Goal: Find specific page/section: Find specific page/section

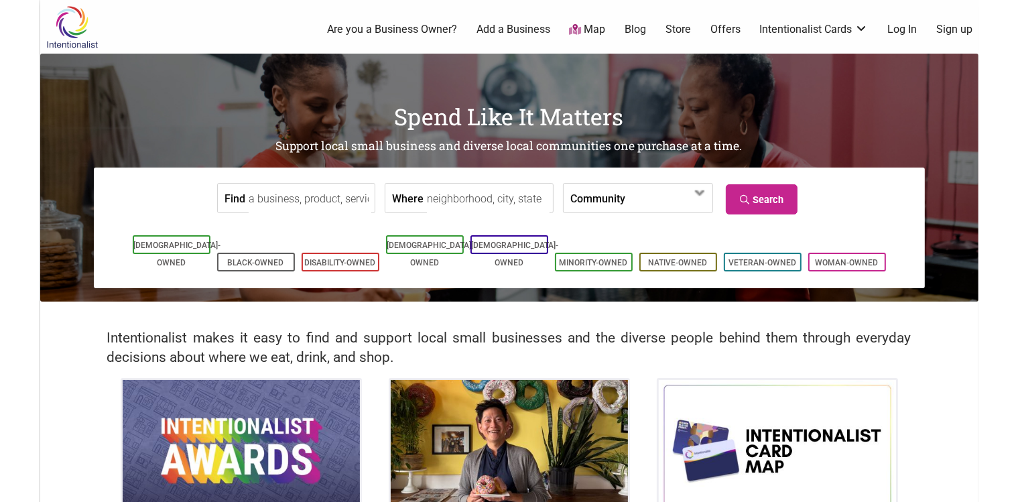
click at [444, 197] on input "Where" at bounding box center [488, 199] width 123 height 30
type input "e"
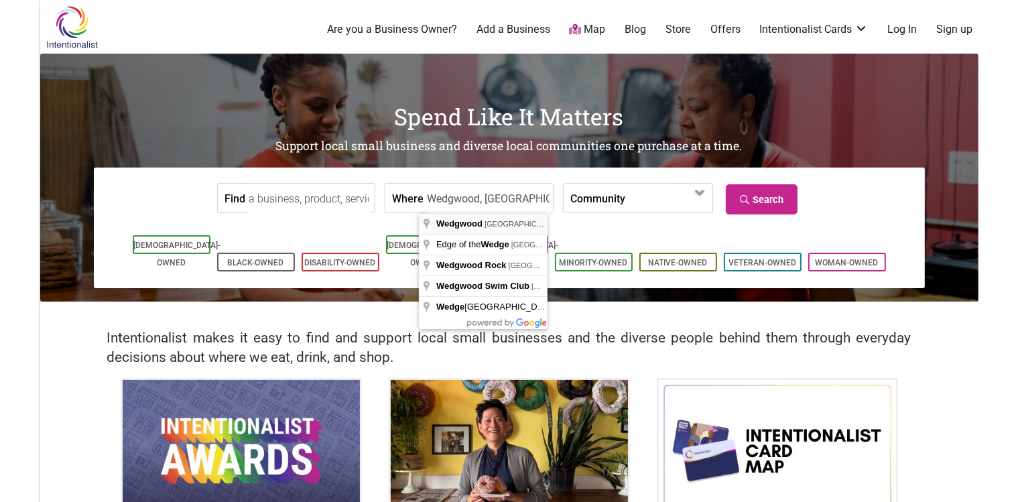
type input "Wedgwood, [GEOGRAPHIC_DATA], [GEOGRAPHIC_DATA]"
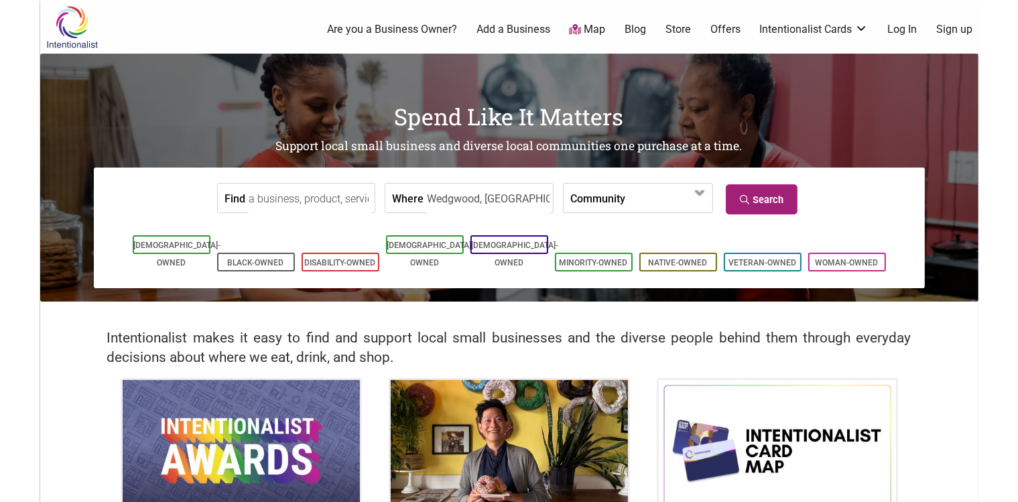
click at [787, 197] on link "Search" at bounding box center [762, 199] width 72 height 30
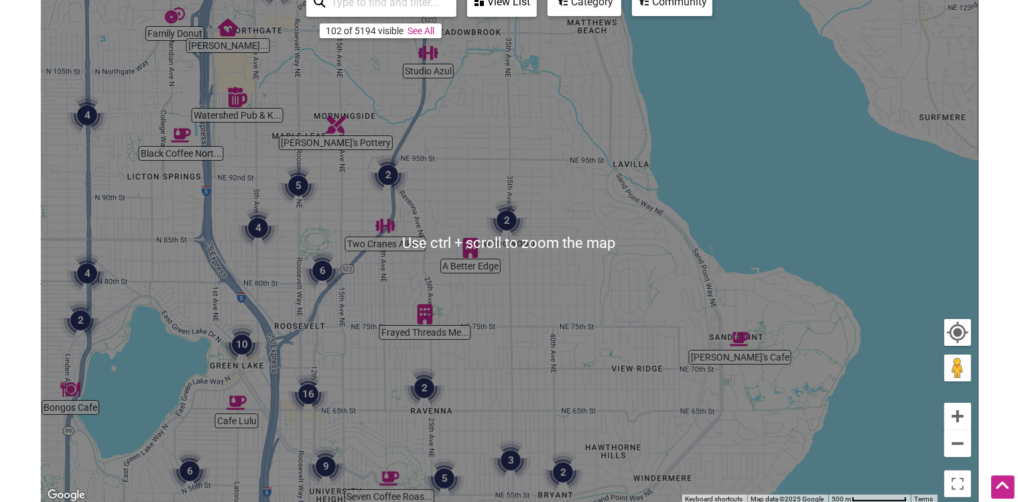
scroll to position [198, 0]
click at [520, 225] on img "2" at bounding box center [506, 221] width 51 height 51
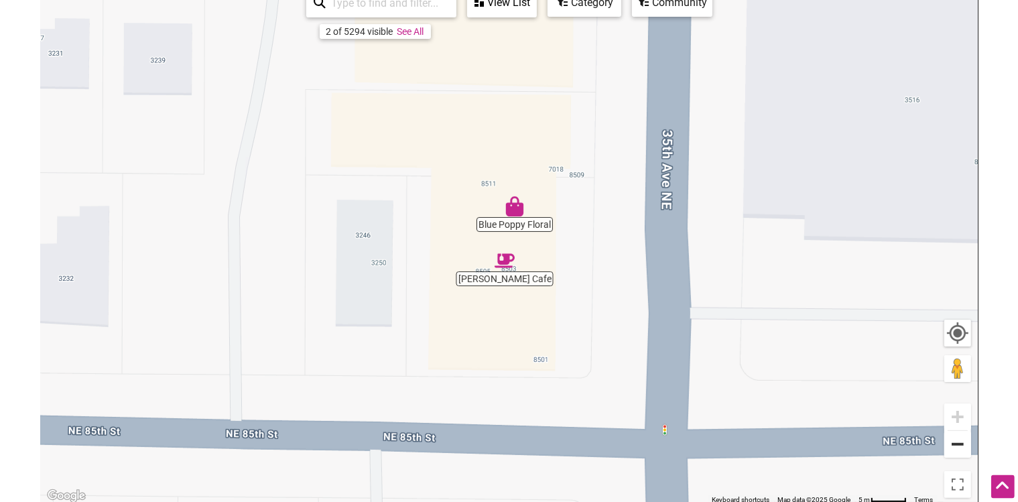
click at [955, 453] on button "Zoom out" at bounding box center [957, 444] width 27 height 27
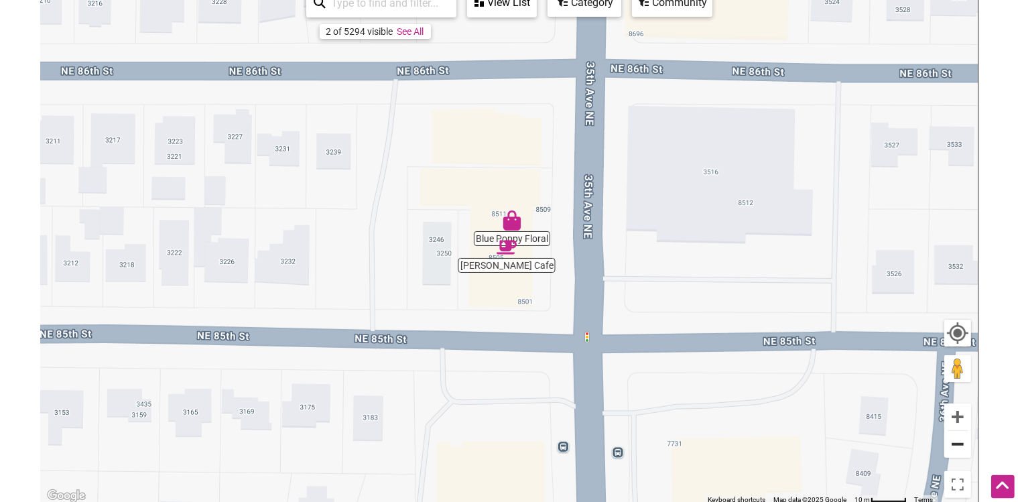
click at [955, 453] on button "Zoom out" at bounding box center [957, 444] width 27 height 27
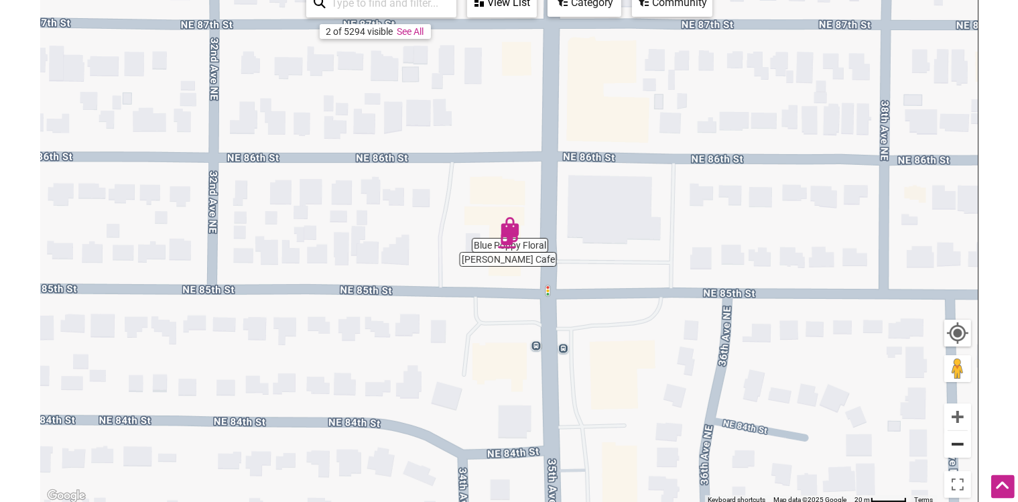
click at [955, 453] on button "Zoom out" at bounding box center [957, 444] width 27 height 27
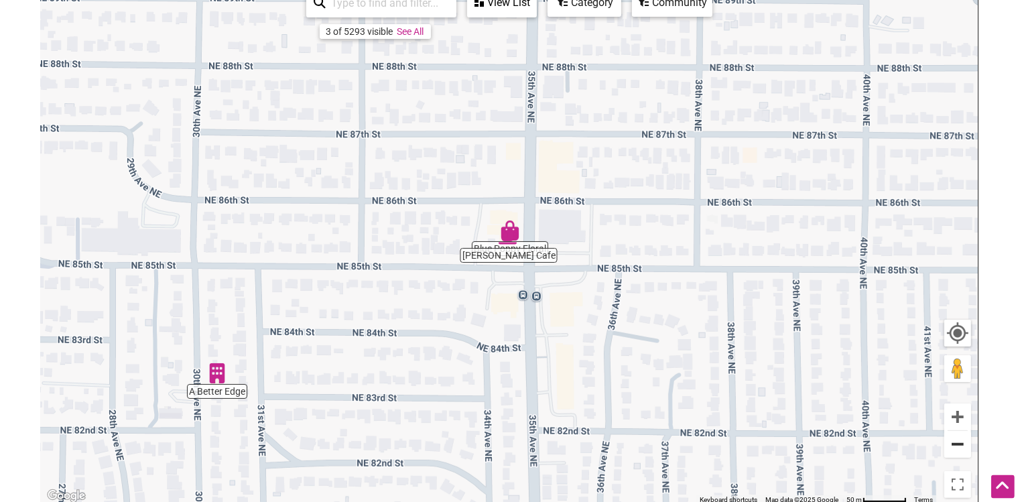
click at [955, 453] on button "Zoom out" at bounding box center [957, 444] width 27 height 27
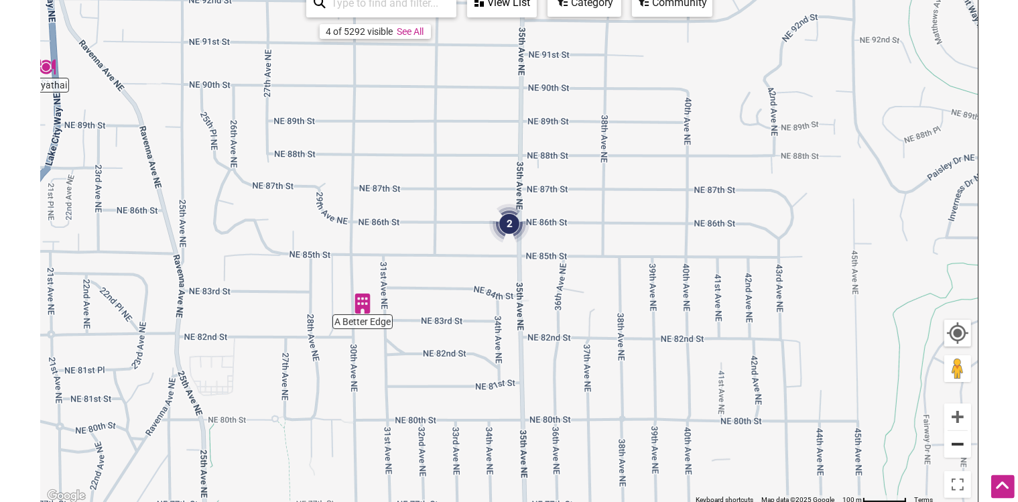
click at [958, 448] on button "Zoom out" at bounding box center [957, 444] width 27 height 27
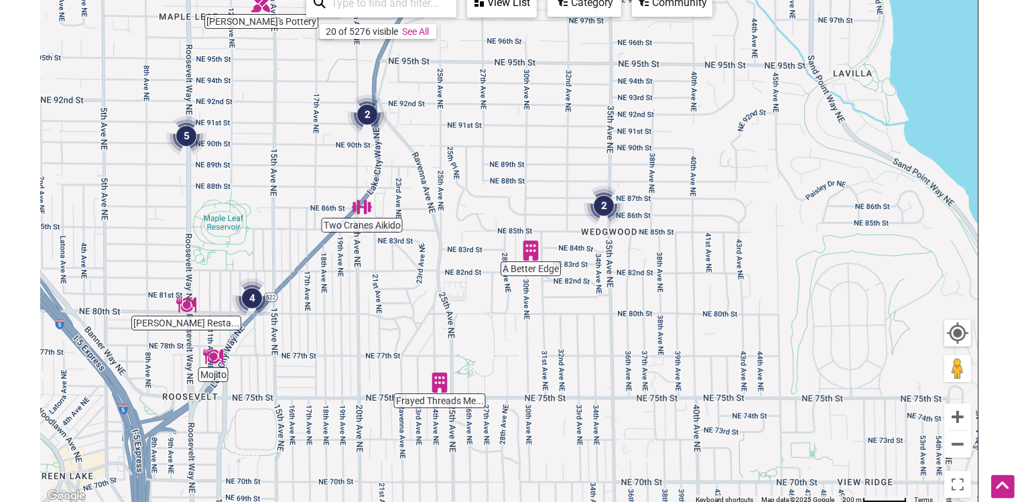
drag, startPoint x: 538, startPoint y: 295, endPoint x: 634, endPoint y: 271, distance: 99.4
click at [634, 271] on div "To navigate, press the arrow keys." at bounding box center [509, 243] width 937 height 521
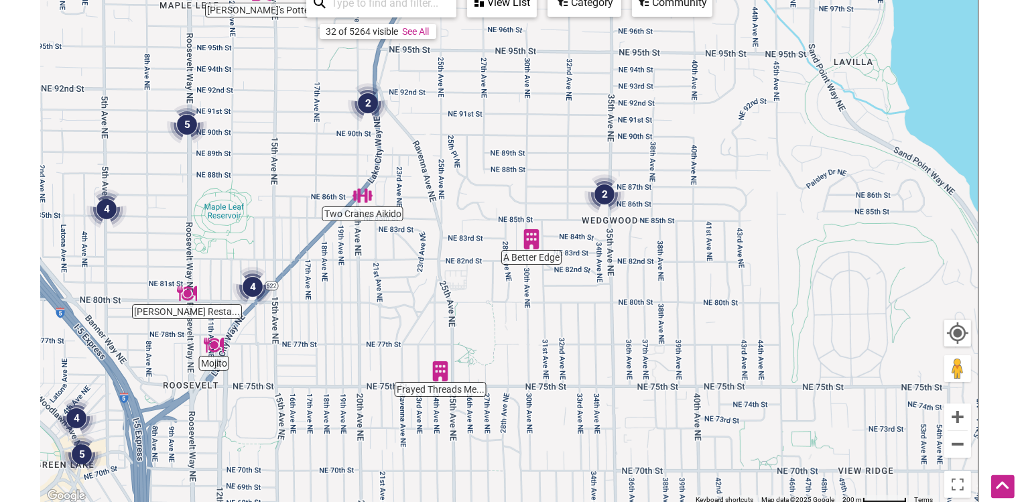
click at [528, 241] on img "A Better Edge" at bounding box center [531, 239] width 31 height 31
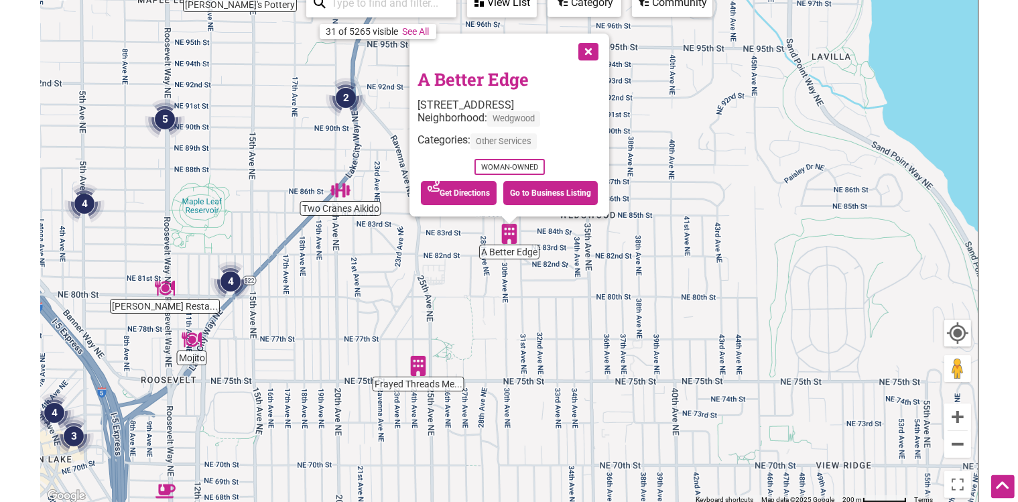
click at [588, 46] on button "Close" at bounding box center [586, 49] width 33 height 33
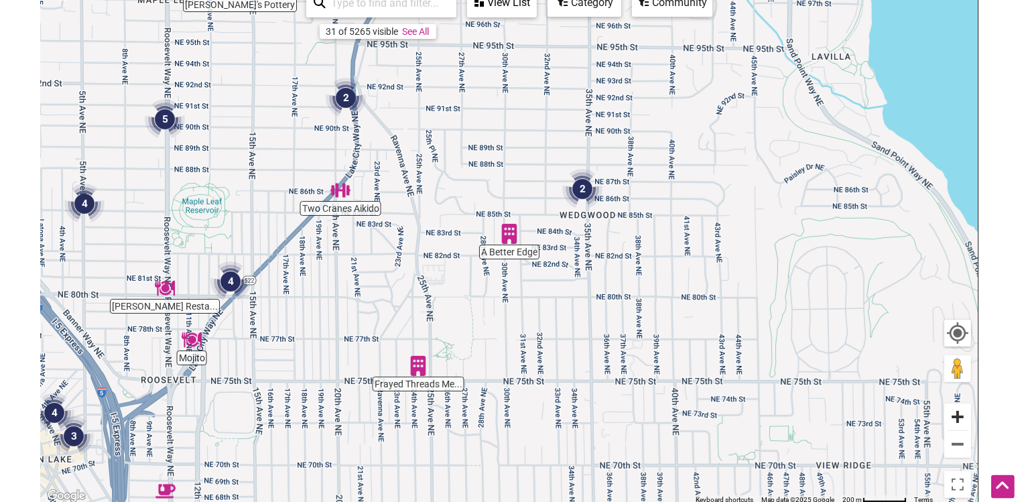
click at [960, 417] on button "Zoom in" at bounding box center [957, 416] width 27 height 27
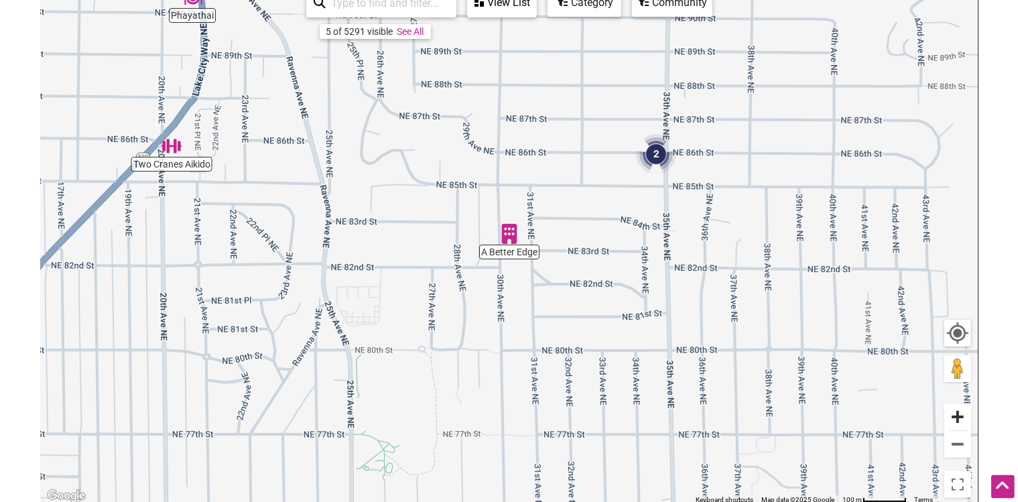
click at [960, 417] on button "Zoom in" at bounding box center [957, 416] width 27 height 27
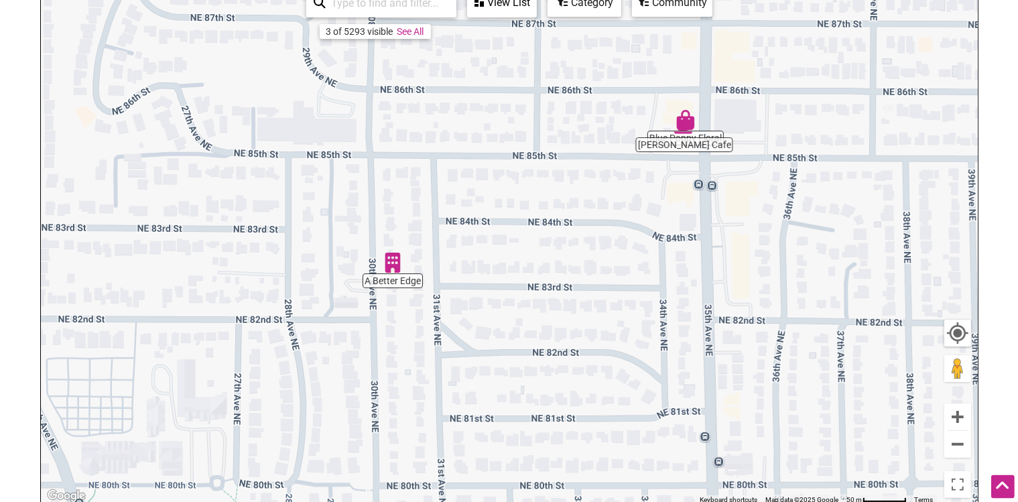
drag, startPoint x: 766, startPoint y: 243, endPoint x: 709, endPoint y: 287, distance: 72.1
click at [639, 274] on div "To navigate, press the arrow keys." at bounding box center [509, 243] width 937 height 521
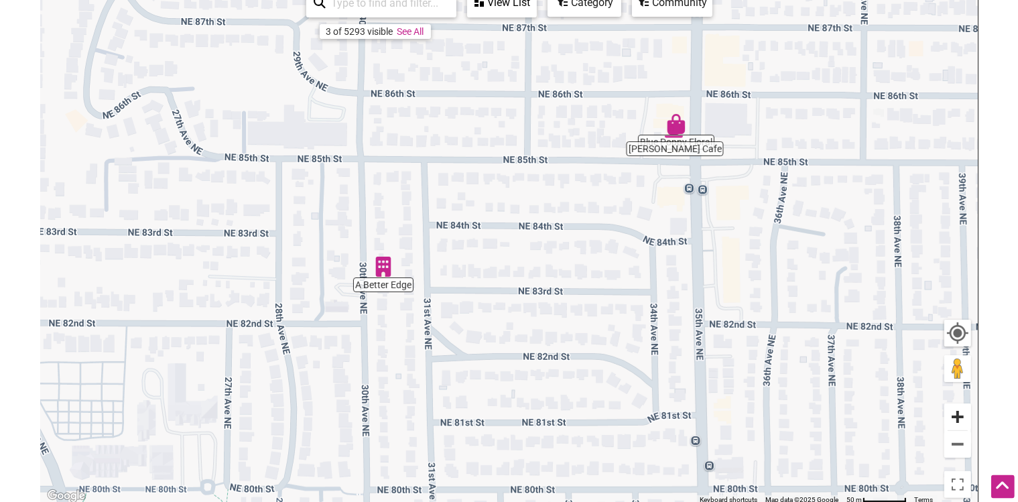
click at [947, 417] on button "Zoom in" at bounding box center [957, 416] width 27 height 27
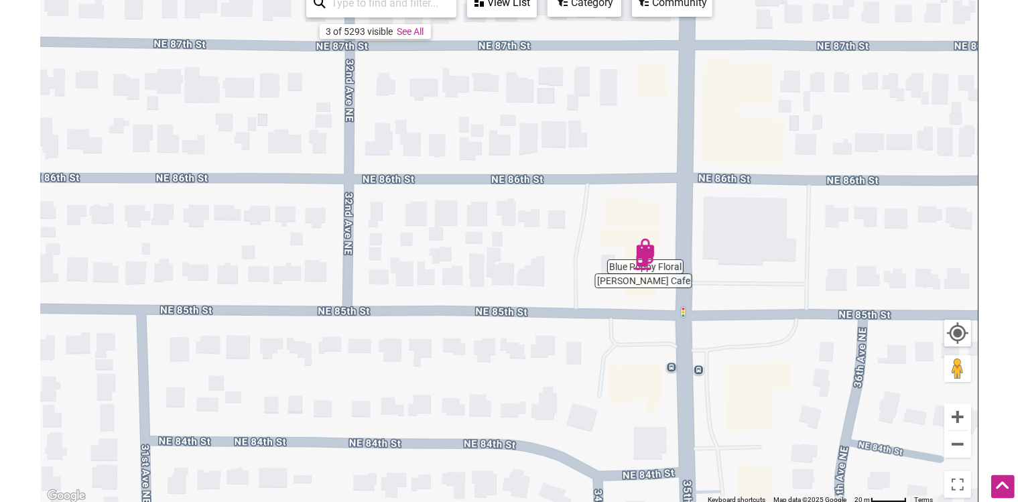
drag, startPoint x: 789, startPoint y: 174, endPoint x: 578, endPoint y: 429, distance: 331.2
click at [578, 429] on div "To navigate, press the arrow keys." at bounding box center [509, 243] width 937 height 521
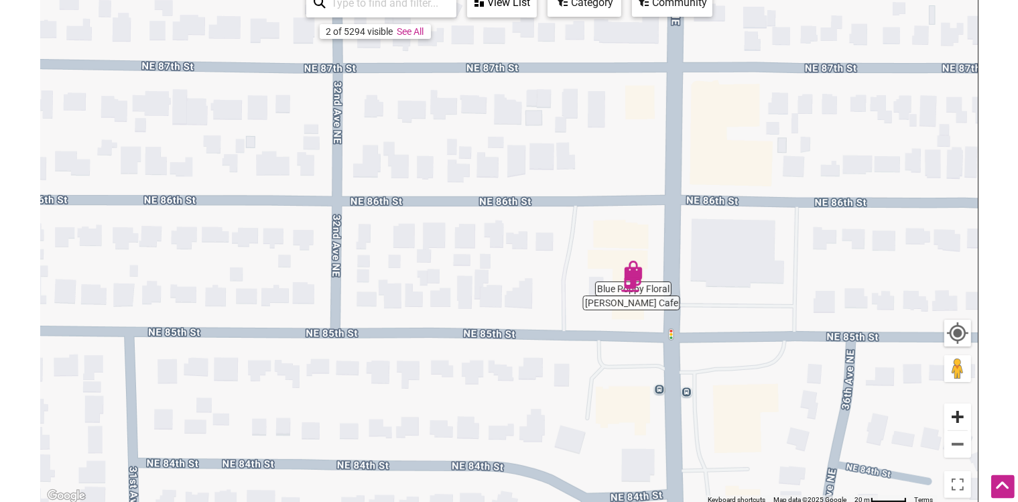
click at [957, 418] on button "Zoom in" at bounding box center [957, 416] width 27 height 27
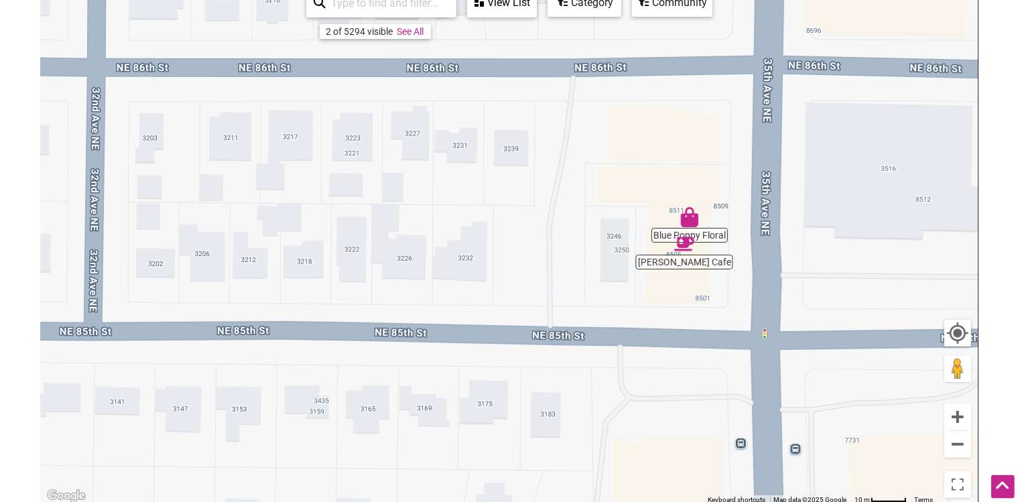
drag, startPoint x: 651, startPoint y: 389, endPoint x: 574, endPoint y: 292, distance: 123.5
click at [574, 292] on div "To navigate, press the arrow keys." at bounding box center [509, 243] width 937 height 521
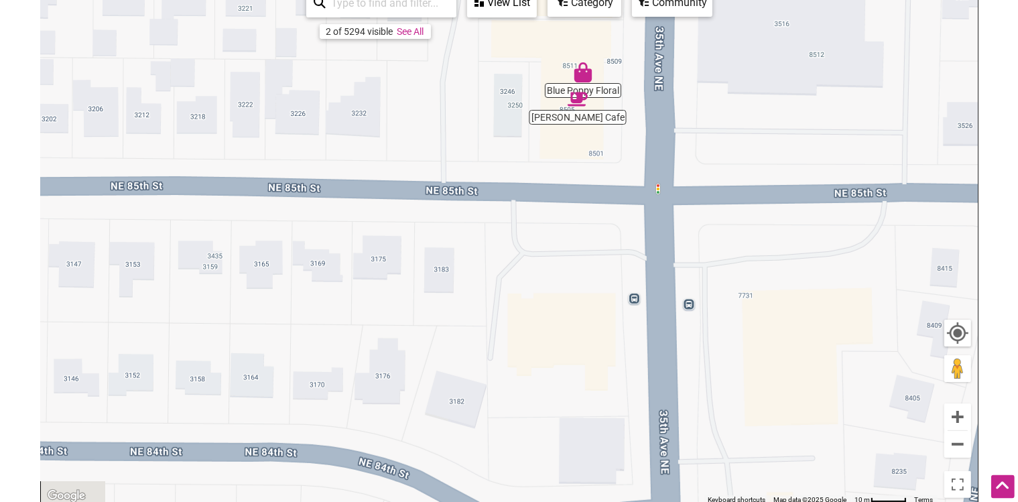
drag, startPoint x: 604, startPoint y: 230, endPoint x: 506, endPoint y: 92, distance: 169.6
click at [506, 92] on div "To navigate, press the arrow keys." at bounding box center [509, 243] width 937 height 521
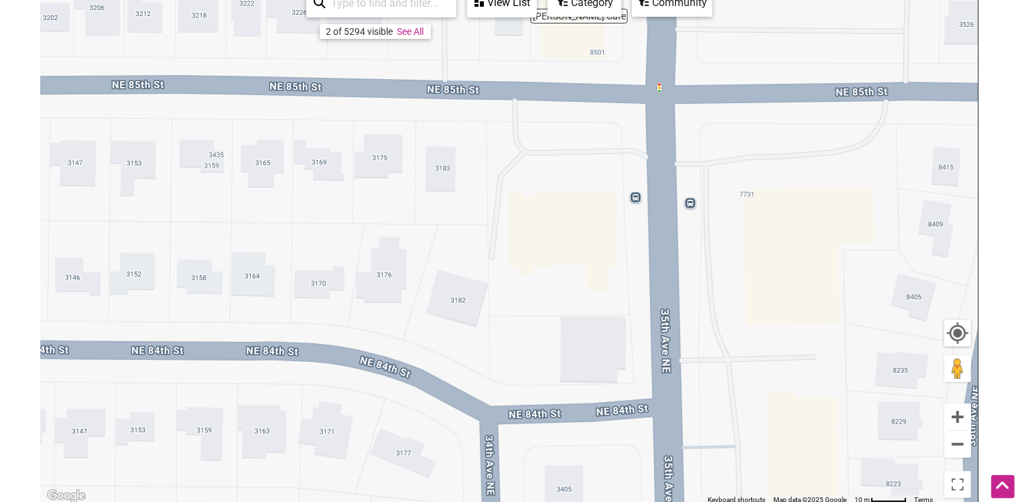
drag, startPoint x: 515, startPoint y: 292, endPoint x: 519, endPoint y: 147, distance: 144.8
click at [519, 147] on div "To navigate, press the arrow keys." at bounding box center [509, 243] width 937 height 521
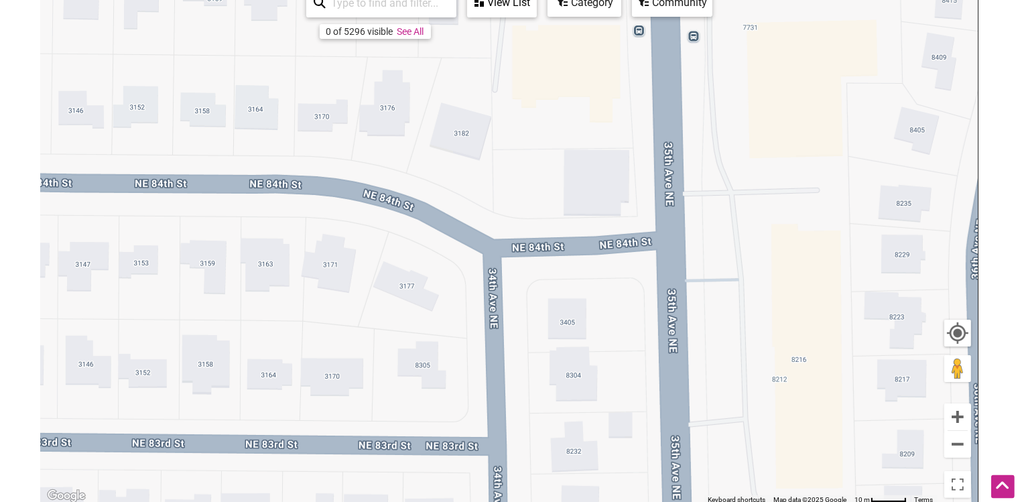
drag, startPoint x: 513, startPoint y: 265, endPoint x: 517, endPoint y: 94, distance: 171.6
click at [517, 94] on div "To navigate, press the arrow keys." at bounding box center [509, 243] width 937 height 521
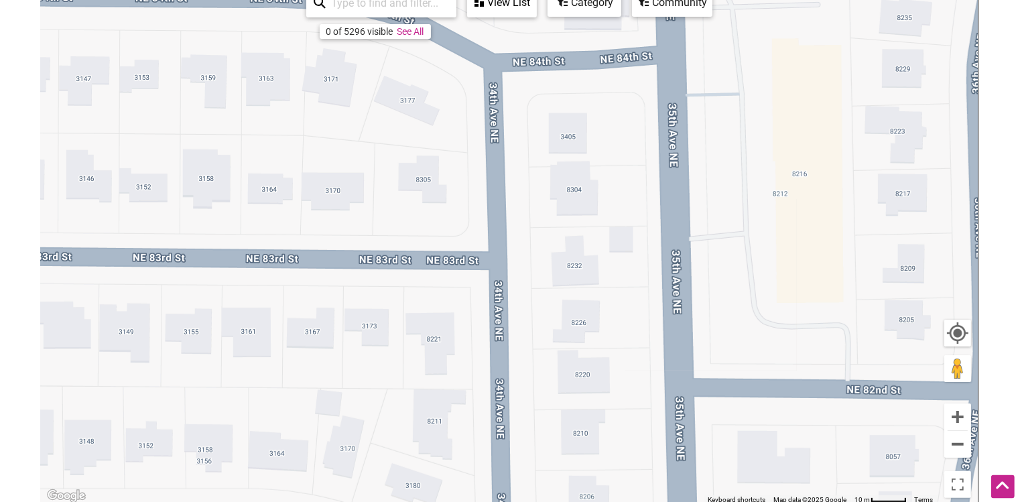
drag, startPoint x: 519, startPoint y: 290, endPoint x: 510, endPoint y: 102, distance: 188.5
click at [510, 102] on div "To navigate, press the arrow keys." at bounding box center [509, 243] width 937 height 521
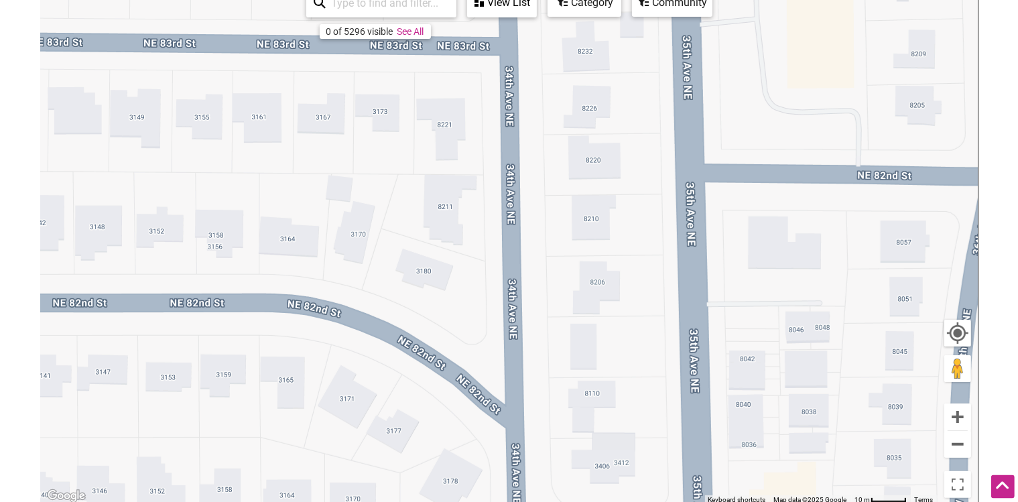
drag, startPoint x: 512, startPoint y: 259, endPoint x: 502, endPoint y: 107, distance: 152.4
click at [502, 107] on div "To navigate, press the arrow keys." at bounding box center [509, 243] width 937 height 521
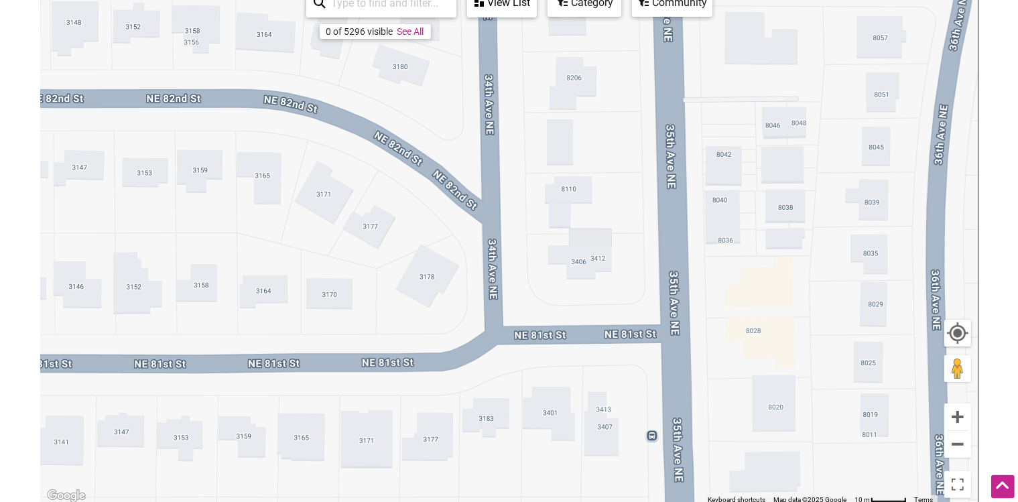
drag, startPoint x: 501, startPoint y: 232, endPoint x: 478, endPoint y: 26, distance: 207.0
click at [478, 26] on div "To navigate, press the arrow keys." at bounding box center [509, 243] width 937 height 521
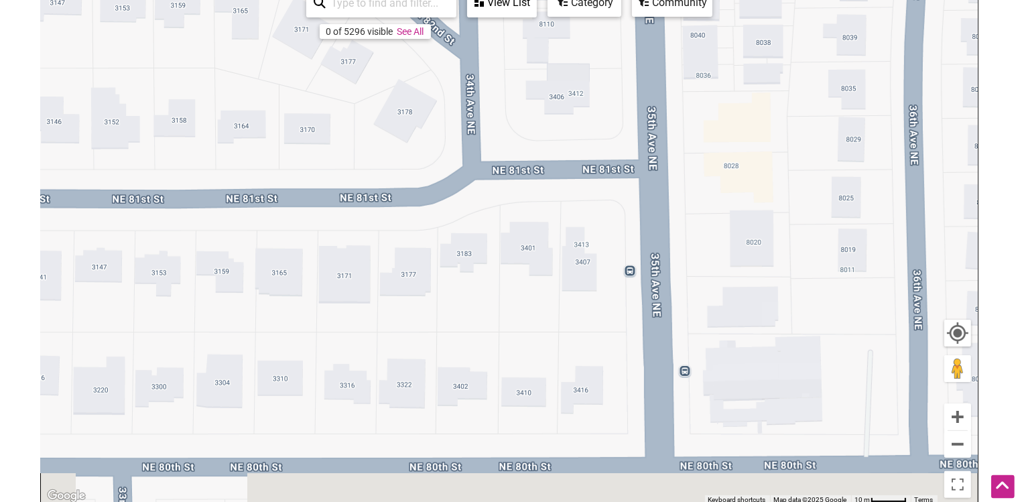
drag, startPoint x: 494, startPoint y: 196, endPoint x: 476, endPoint y: 11, distance: 186.5
click at [476, 11] on div "To navigate, press the arrow keys. Use ctrl + scroll to zoom the map 0 of 5296 …" at bounding box center [509, 243] width 937 height 521
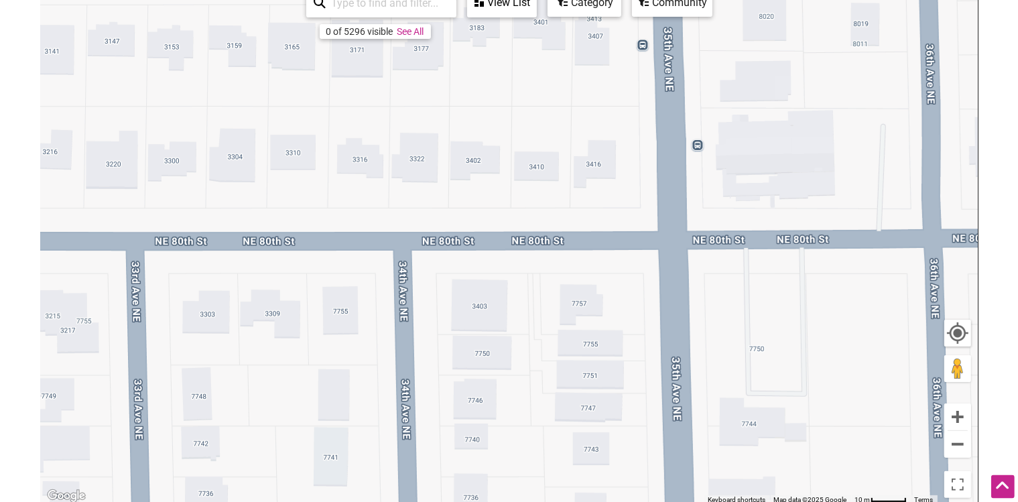
drag, startPoint x: 492, startPoint y: 237, endPoint x: 490, endPoint y: 62, distance: 174.9
click at [490, 62] on div "To navigate, press the arrow keys." at bounding box center [509, 243] width 937 height 521
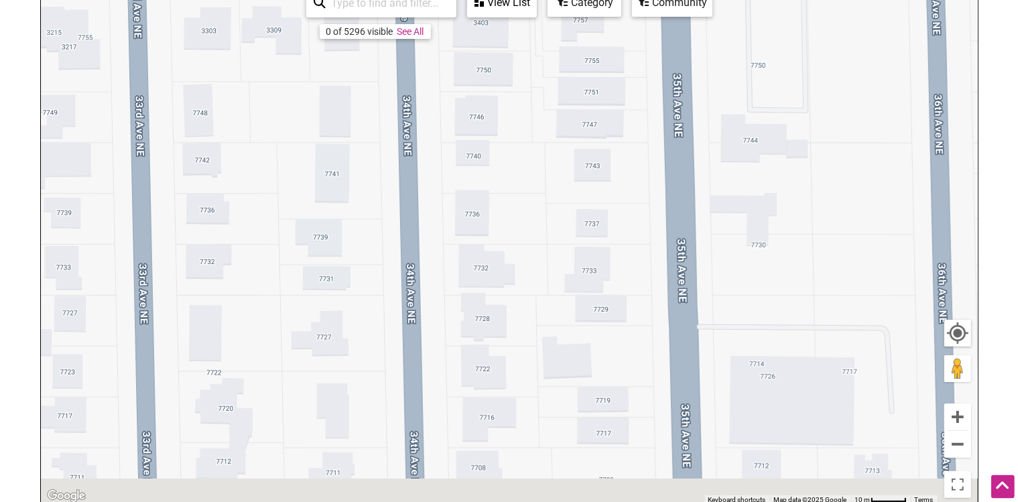
drag, startPoint x: 492, startPoint y: 241, endPoint x: 479, endPoint y: 18, distance: 223.5
click at [479, 18] on div "To navigate, press the arrow keys. Use ctrl + scroll to zoom the map 0 of 5296 …" at bounding box center [509, 243] width 937 height 521
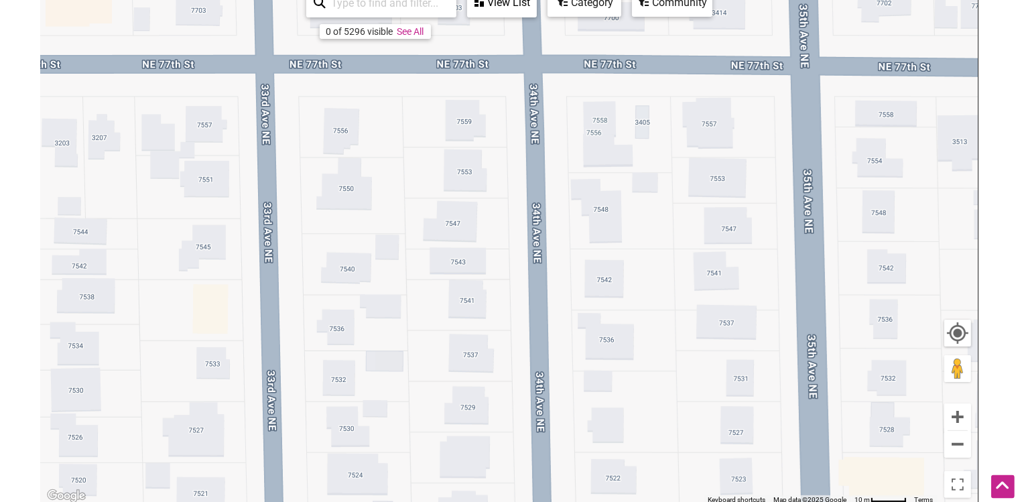
drag, startPoint x: 470, startPoint y: 112, endPoint x: 387, endPoint y: 346, distance: 248.8
click at [387, 346] on div "To navigate, press the arrow keys." at bounding box center [509, 243] width 937 height 521
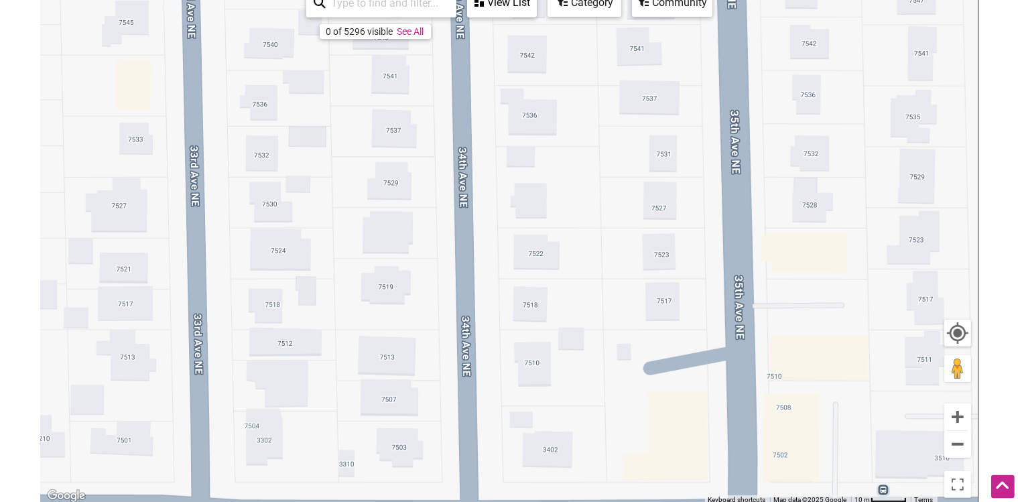
drag, startPoint x: 539, startPoint y: 350, endPoint x: 460, endPoint y: 117, distance: 247.0
click at [460, 117] on div "To navigate, press the arrow keys." at bounding box center [509, 243] width 937 height 521
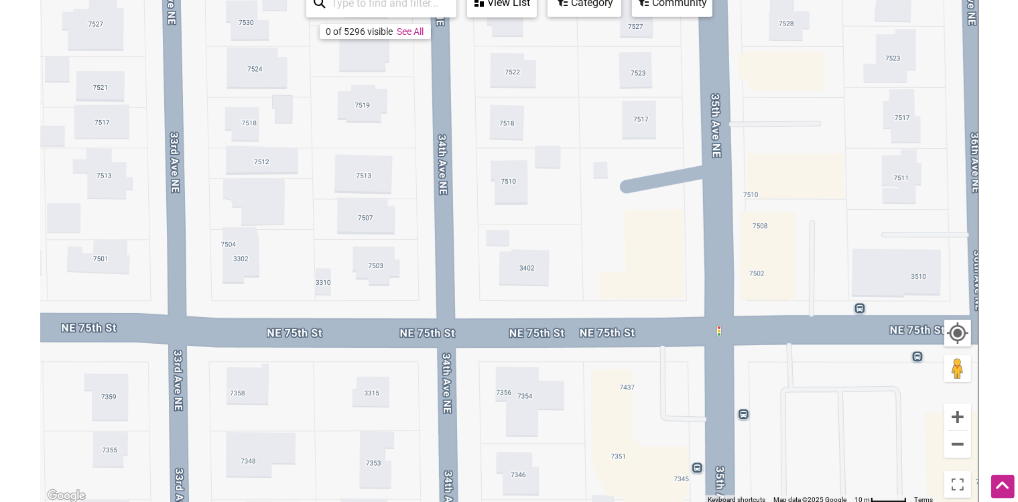
drag, startPoint x: 479, startPoint y: 228, endPoint x: 454, endPoint y: 25, distance: 204.5
click at [454, 25] on div "To navigate, press the arrow keys." at bounding box center [509, 243] width 937 height 521
